Goal: Transaction & Acquisition: Purchase product/service

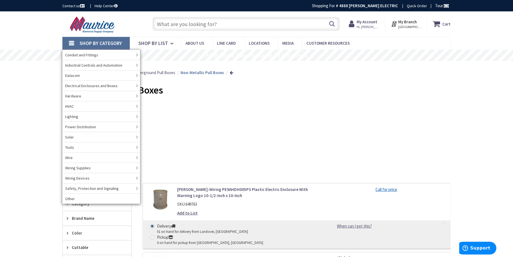
click at [239, 87] on div "Non-Metallic Pull Boxes" at bounding box center [256, 90] width 388 height 21
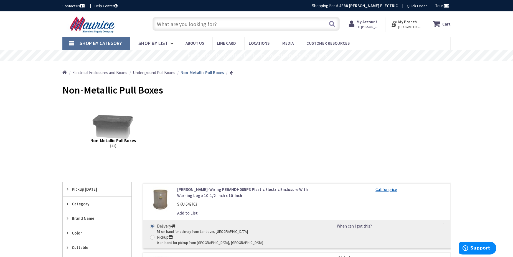
click at [88, 45] on span "Shop By Category" at bounding box center [101, 43] width 42 height 6
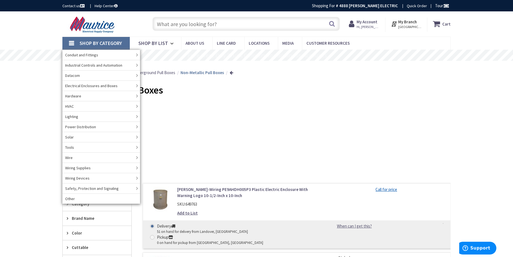
click at [198, 26] on input "text" at bounding box center [246, 24] width 187 height 14
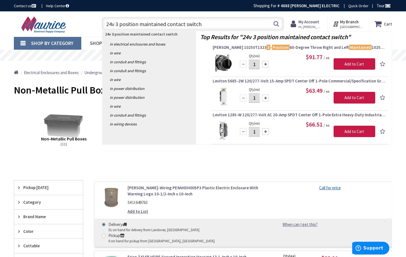
click at [203, 26] on input "24v 3 position maintained contact switch" at bounding box center [193, 24] width 182 height 14
paste input "HBL2321"
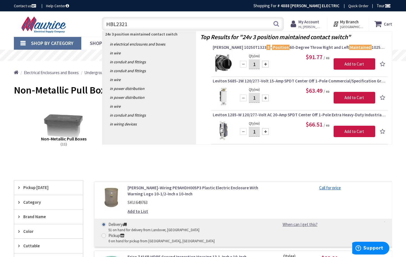
click at [199, 28] on input "HBL2321" at bounding box center [193, 24] width 182 height 14
click at [196, 26] on input "HBL2321" at bounding box center [193, 24] width 182 height 14
paste input "Leviton 56081-2"
type input "Leviton 56081-2"
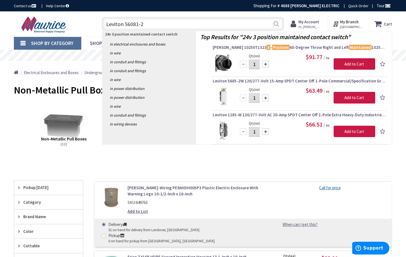
click at [277, 23] on button "Search" at bounding box center [276, 23] width 7 height 12
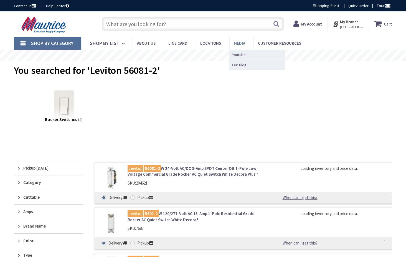
type input "[GEOGRAPHIC_DATA], [GEOGRAPHIC_DATA], [GEOGRAPHIC_DATA]"
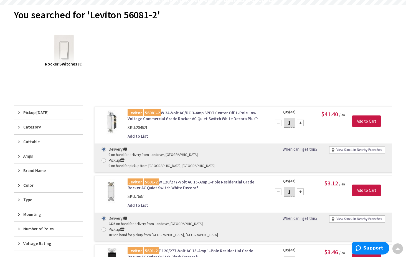
scroll to position [28, 0]
